Goal: Find specific page/section: Find specific page/section

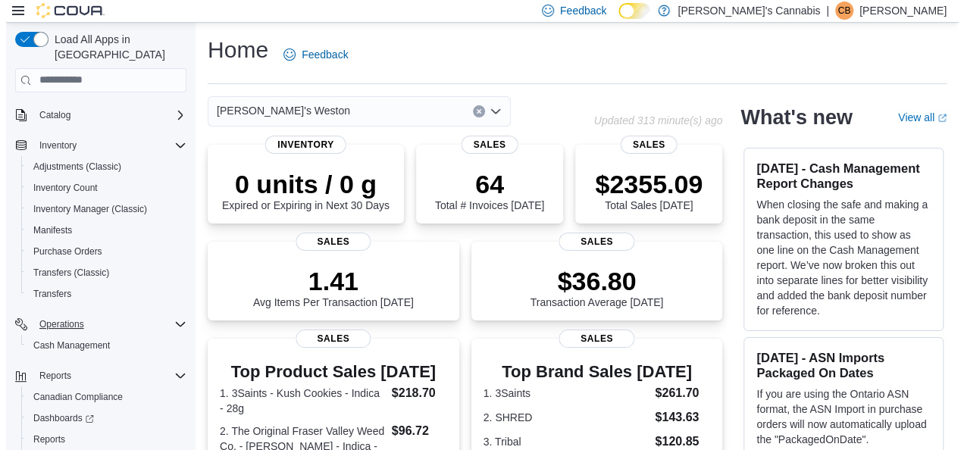
scroll to position [112, 0]
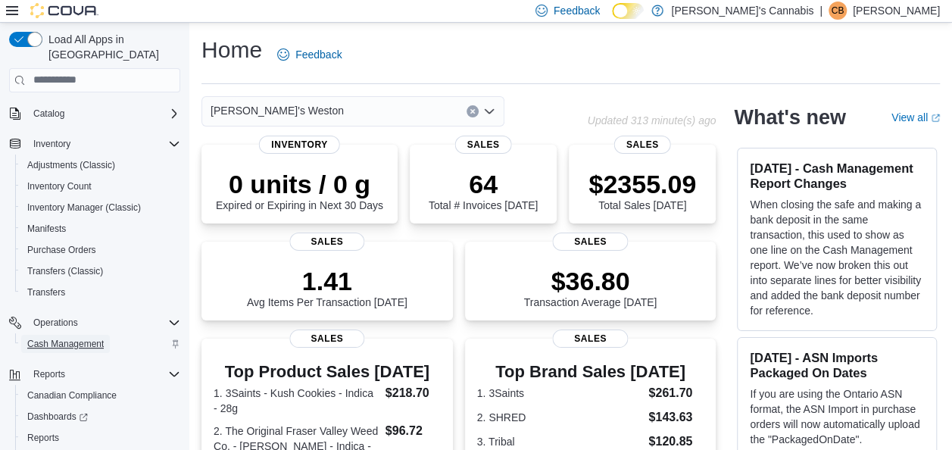
click at [68, 338] on span "Cash Management" at bounding box center [65, 344] width 77 height 12
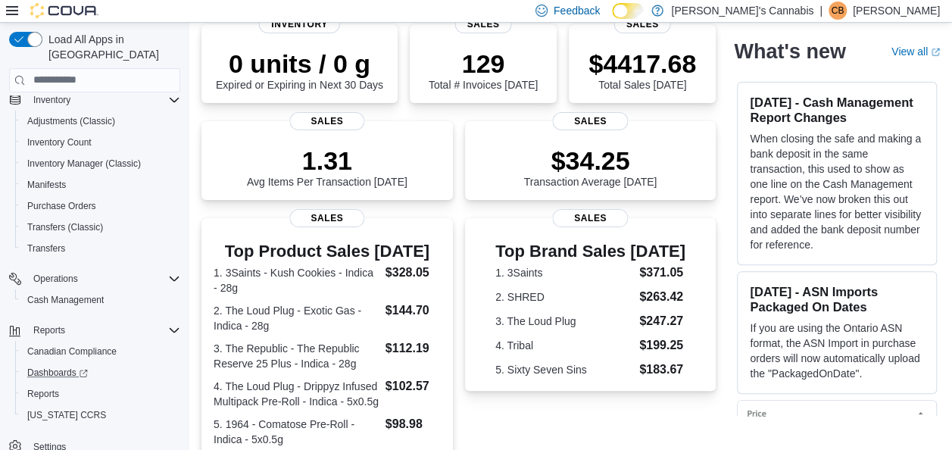
scroll to position [121, 0]
click at [53, 294] on span "Cash Management" at bounding box center [65, 300] width 77 height 12
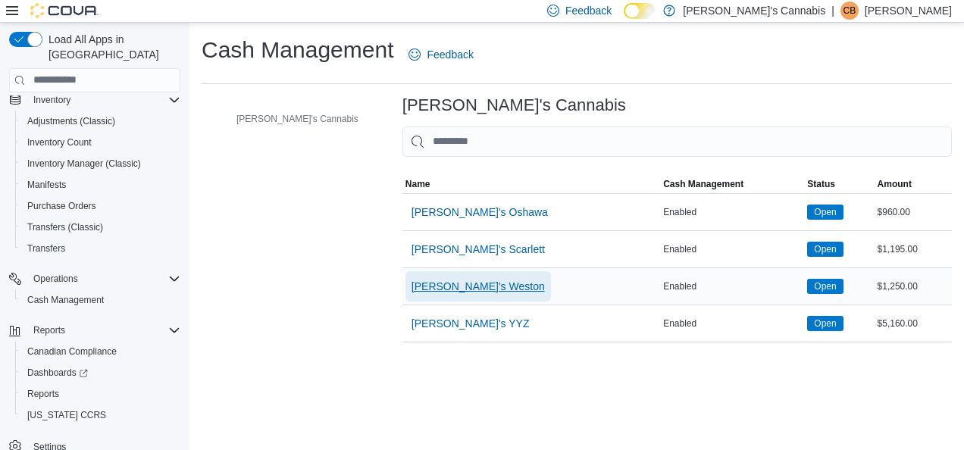
click at [411, 285] on span "[PERSON_NAME]'s Weston" at bounding box center [477, 286] width 133 height 15
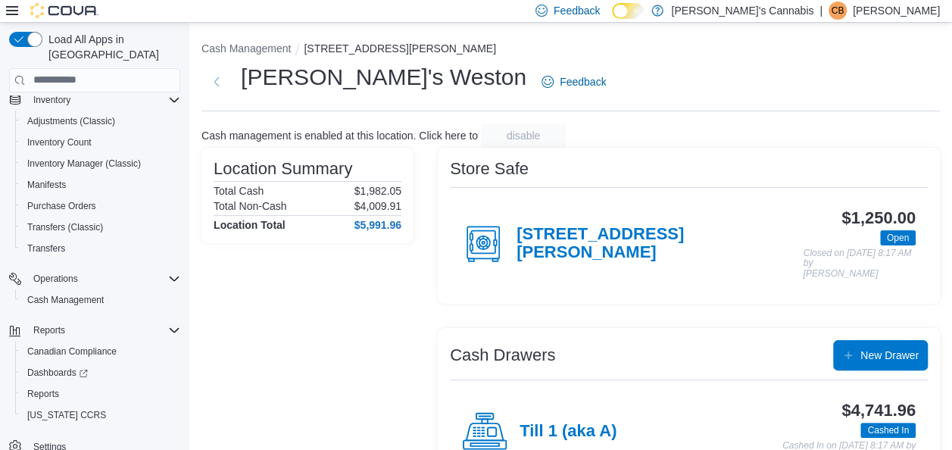
click at [535, 227] on div "[STREET_ADDRESS][PERSON_NAME]" at bounding box center [632, 243] width 341 height 45
